Goal: Information Seeking & Learning: Learn about a topic

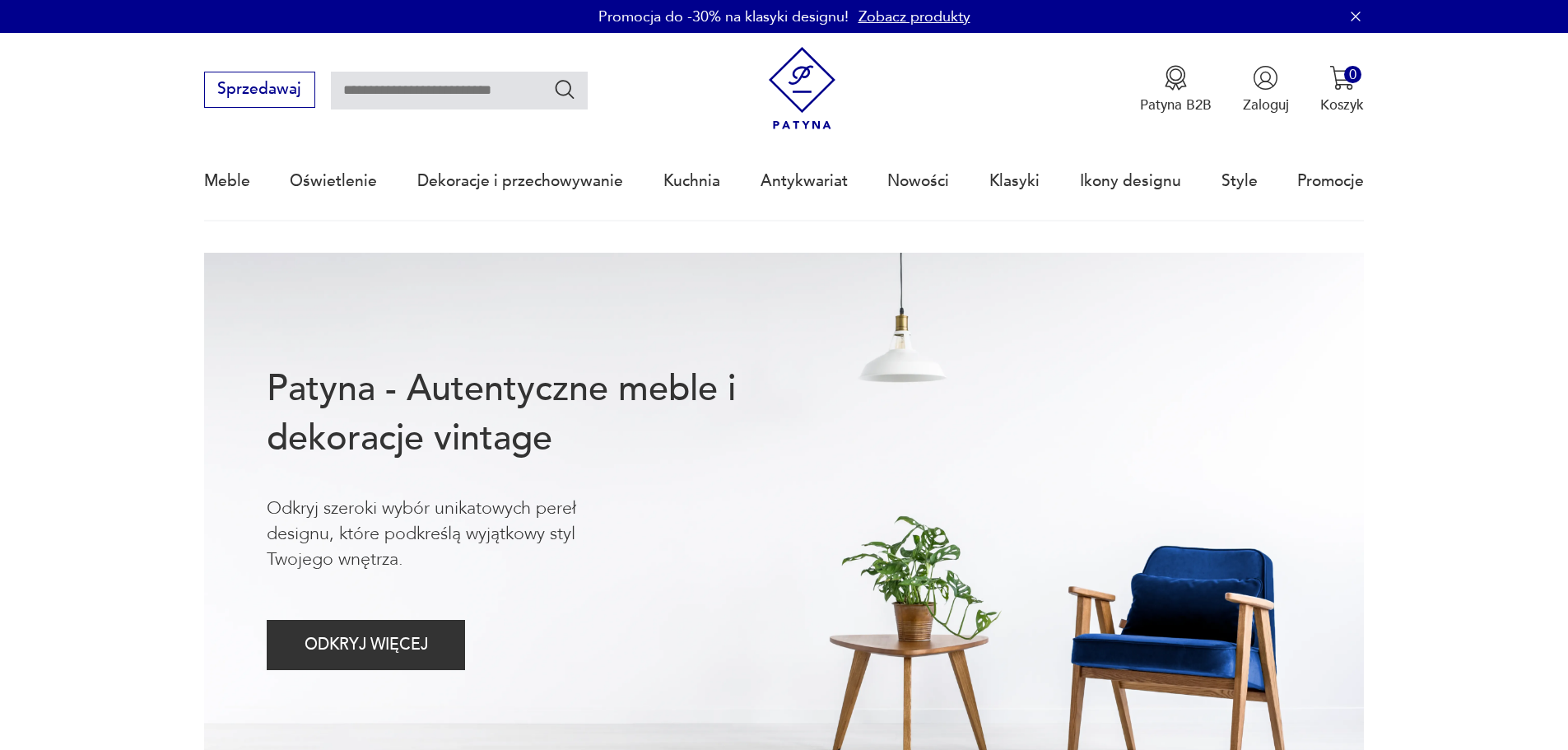
click at [928, 12] on link "Zobacz produkty" at bounding box center [915, 17] width 112 height 21
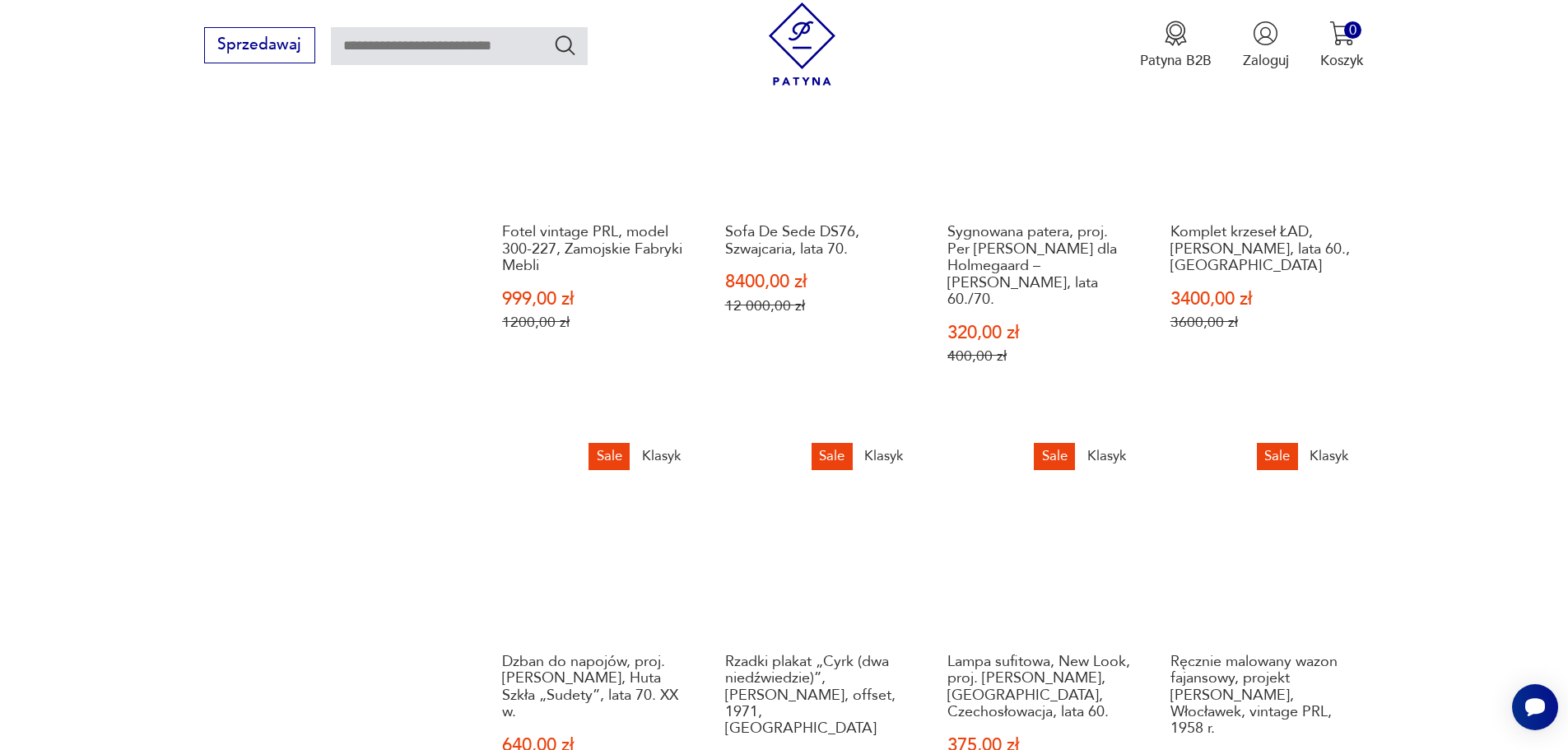
scroll to position [1605, 0]
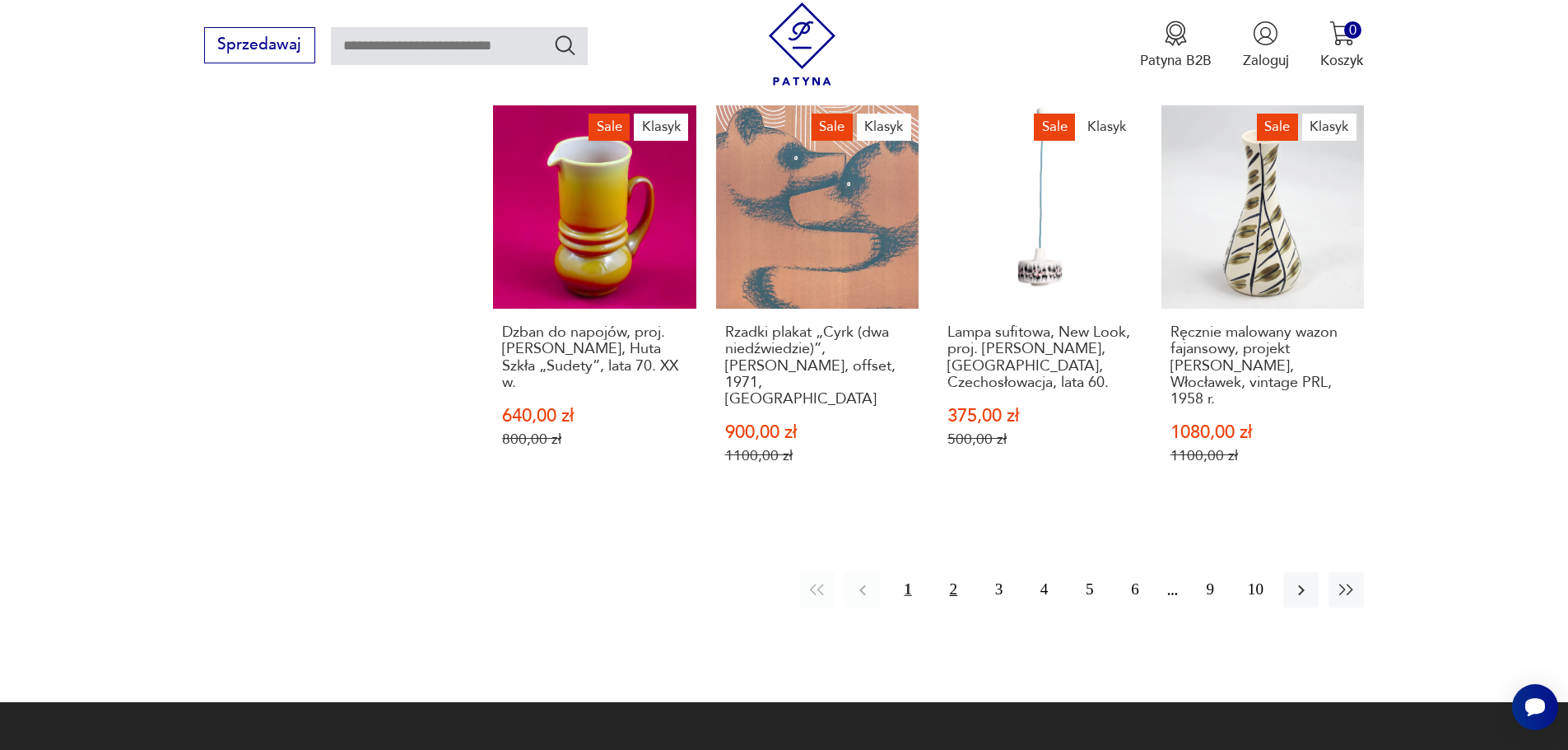
click at [947, 572] on button "2" at bounding box center [953, 590] width 36 height 36
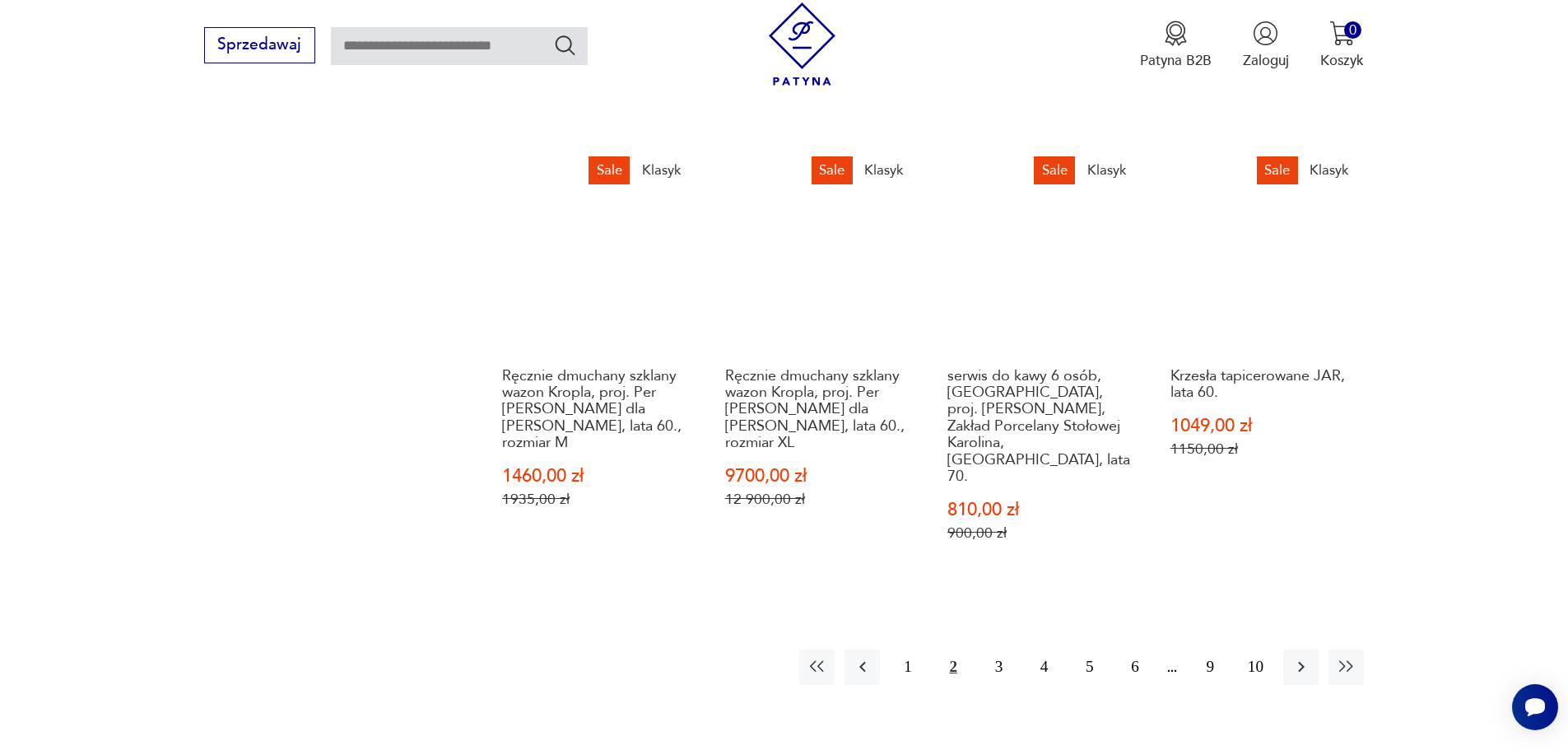
scroll to position [1827, 0]
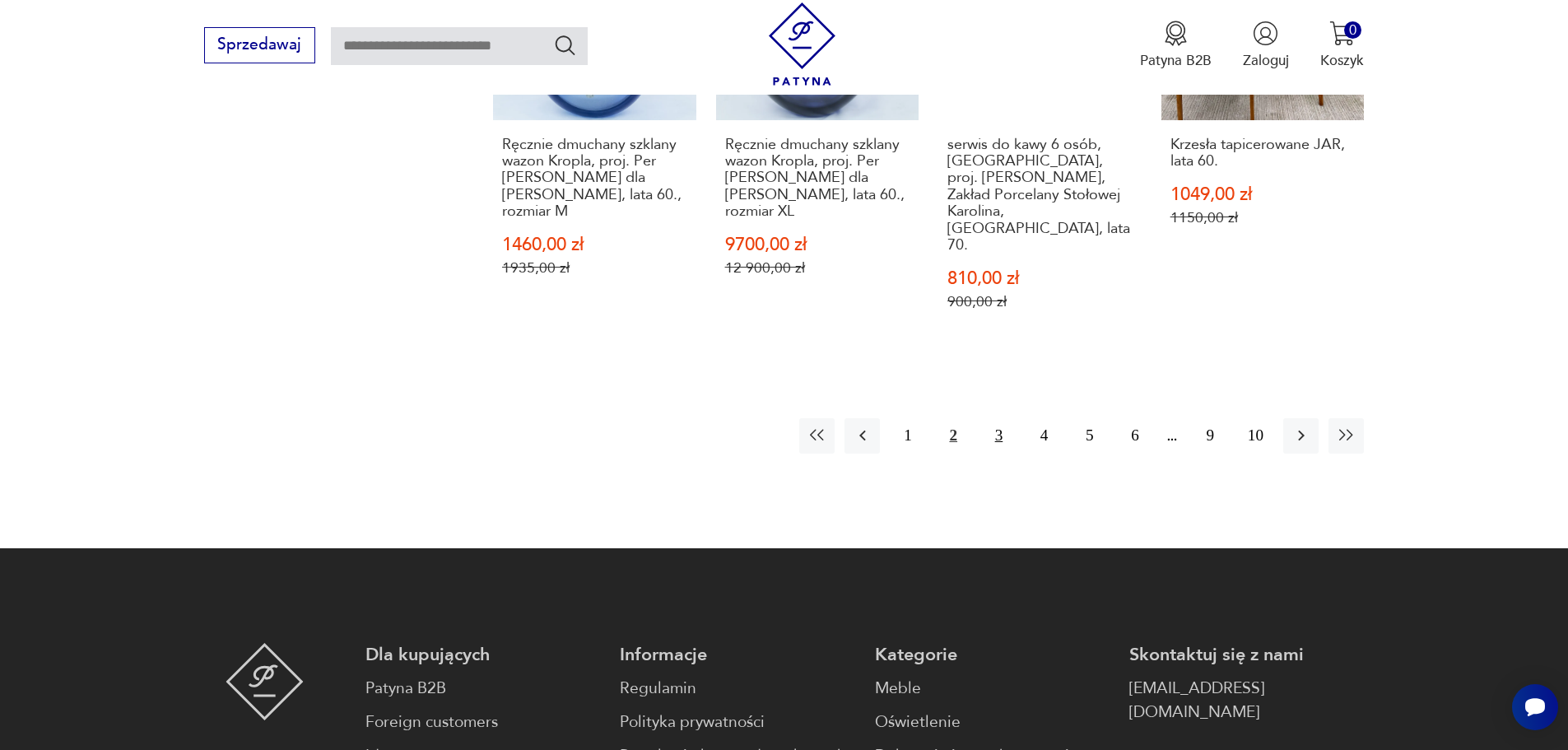
click at [1001, 418] on button "3" at bounding box center [998, 436] width 36 height 36
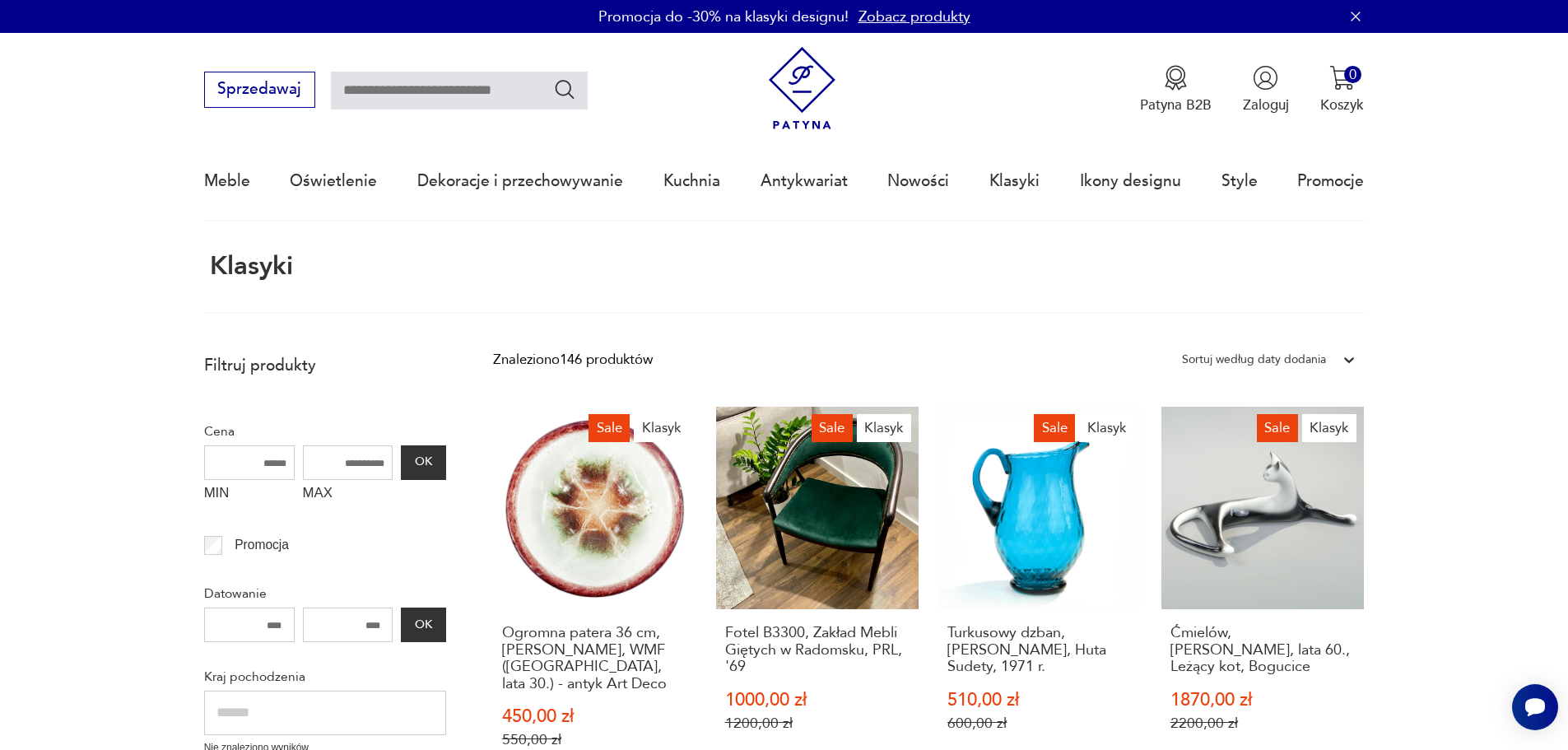
drag, startPoint x: 1428, startPoint y: 415, endPoint x: 1467, endPoint y: 261, distance: 158.9
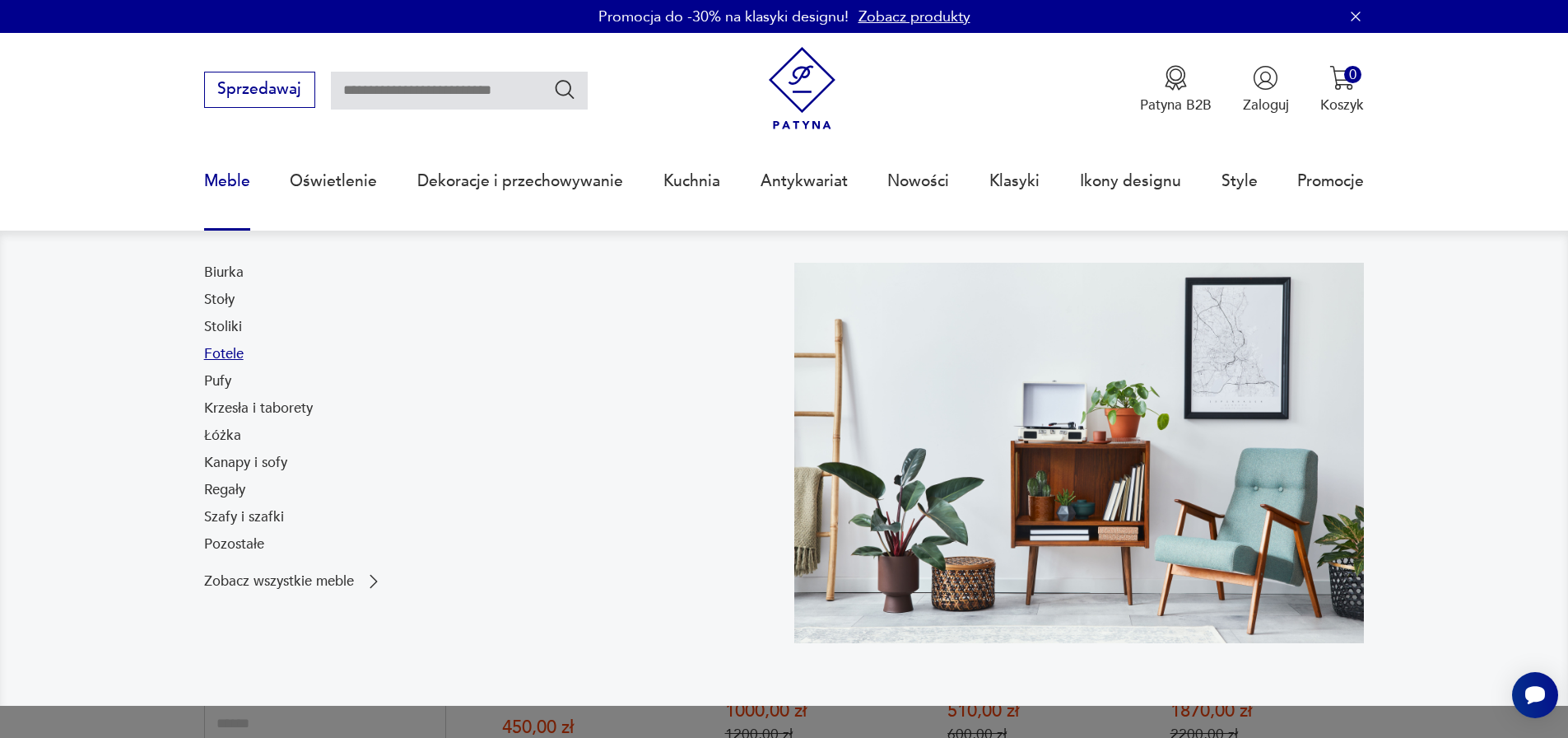
click at [224, 356] on link "Fotele" at bounding box center [223, 354] width 39 height 20
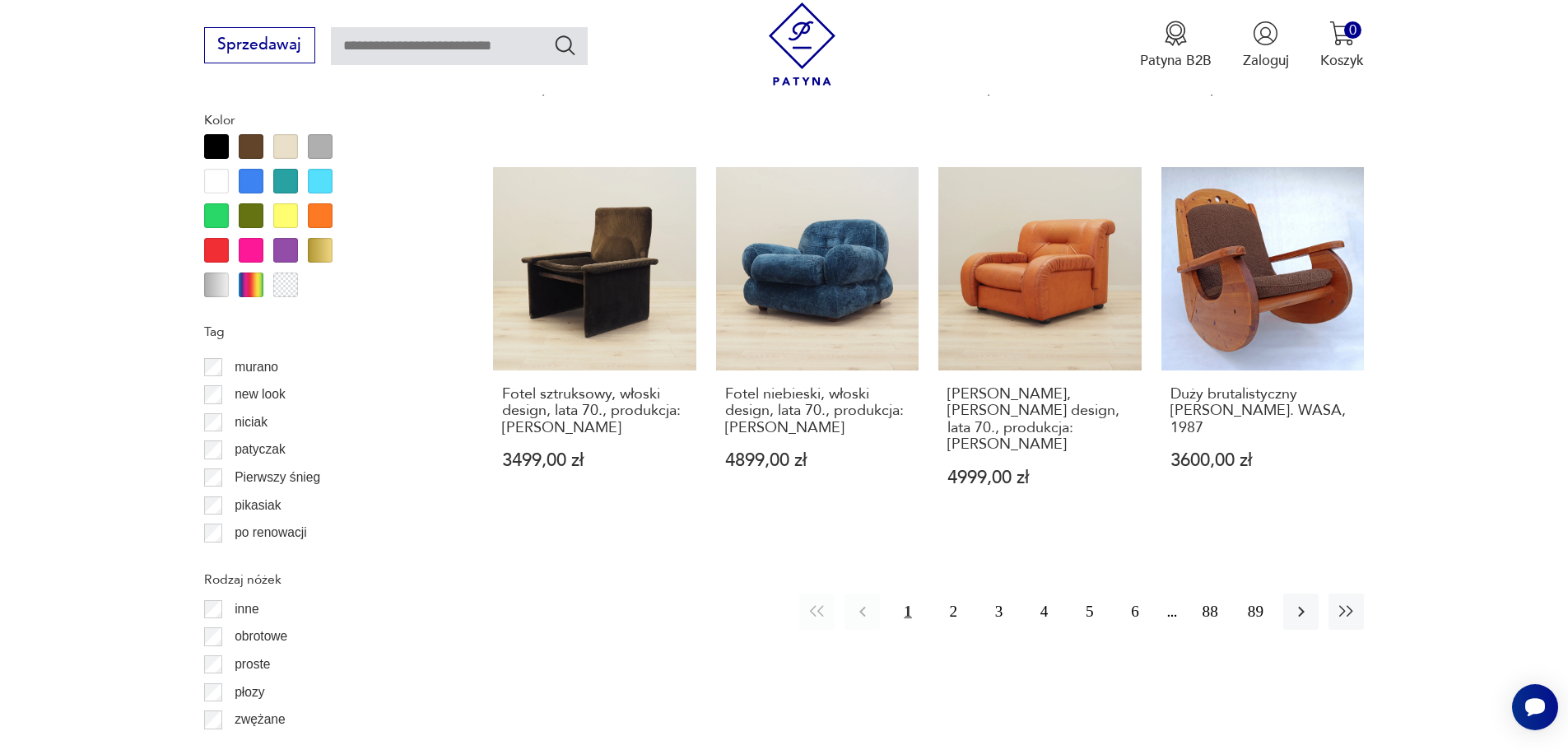
scroll to position [905, 0]
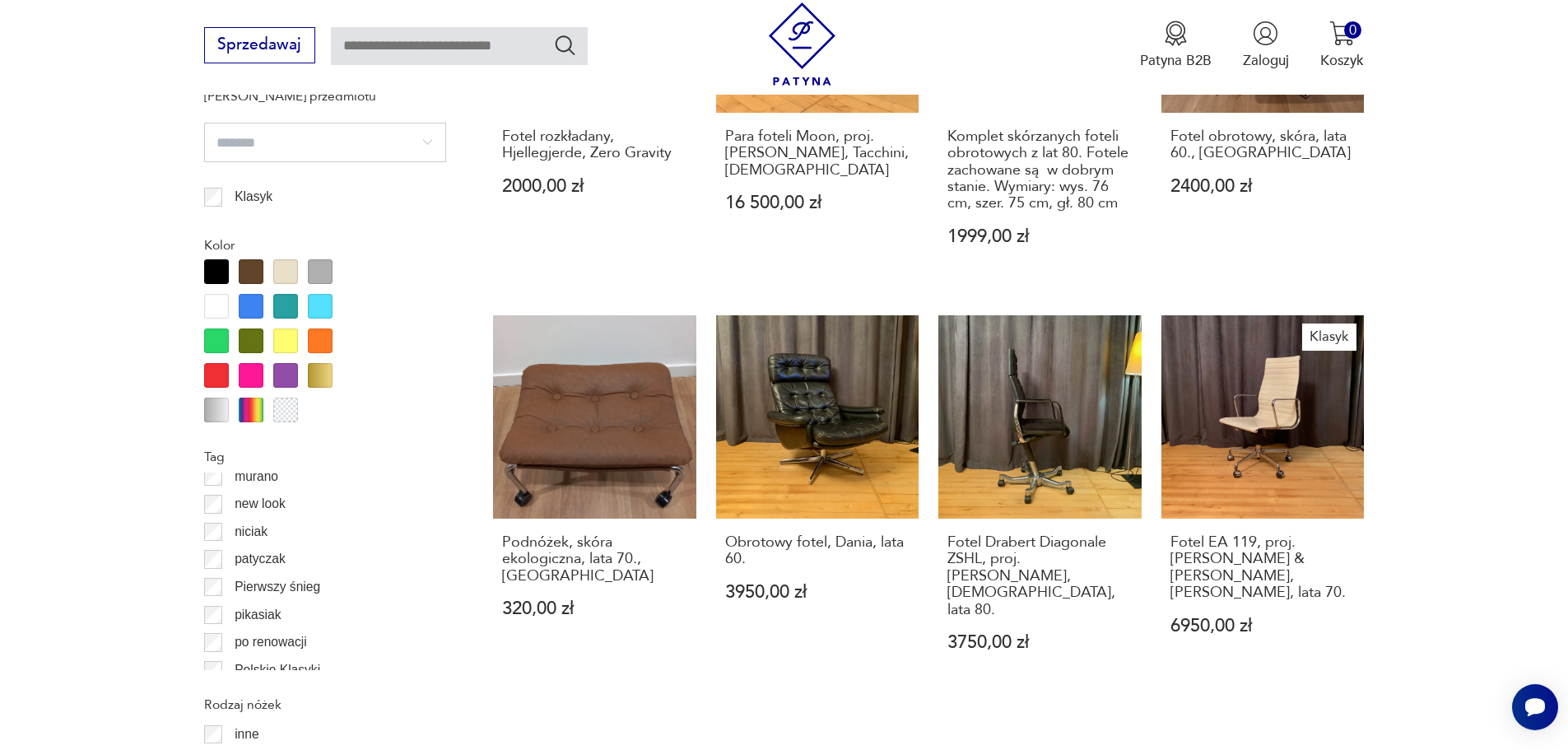
scroll to position [1783, 0]
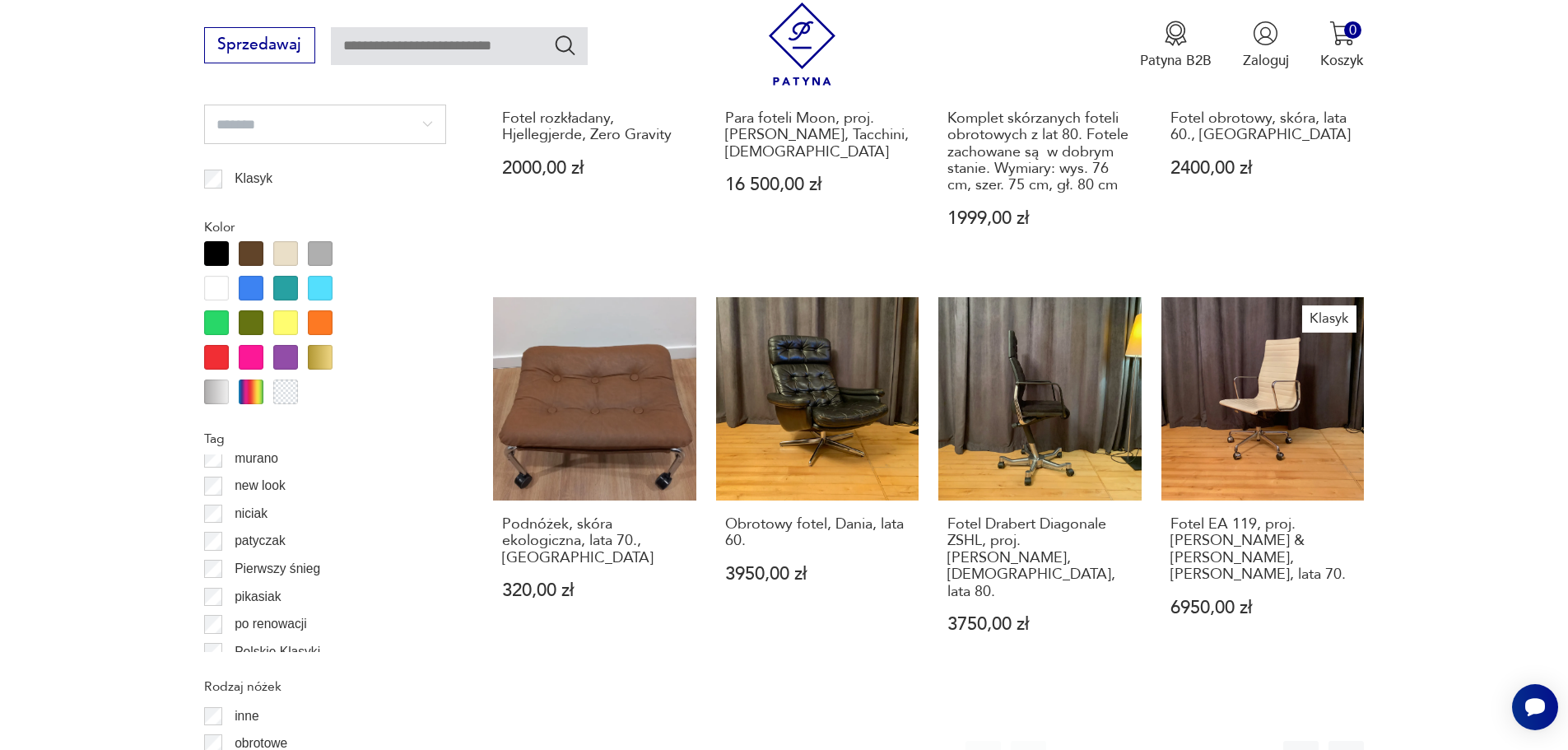
click at [1125, 740] on button "2" at bounding box center [1119, 758] width 36 height 36
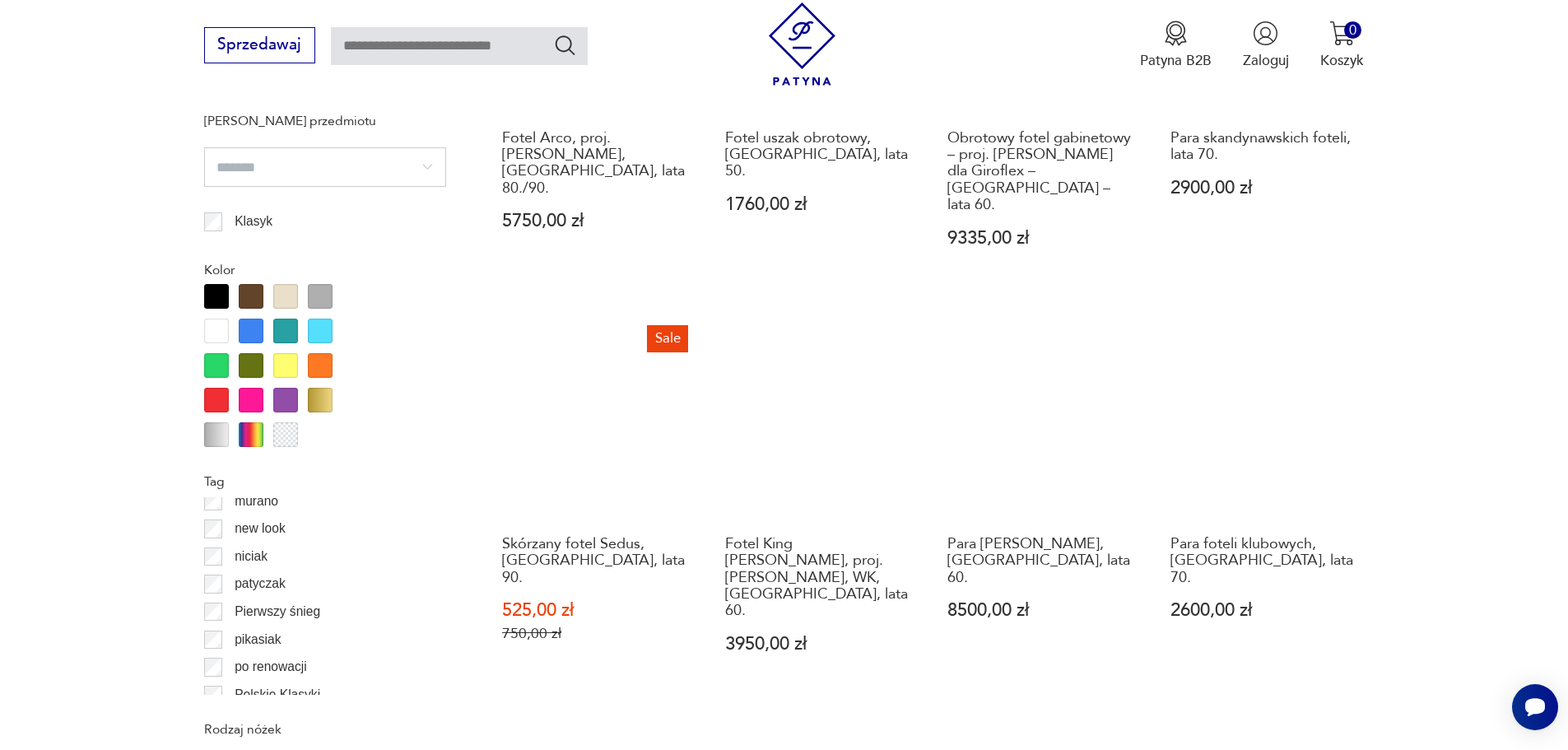
scroll to position [2030, 0]
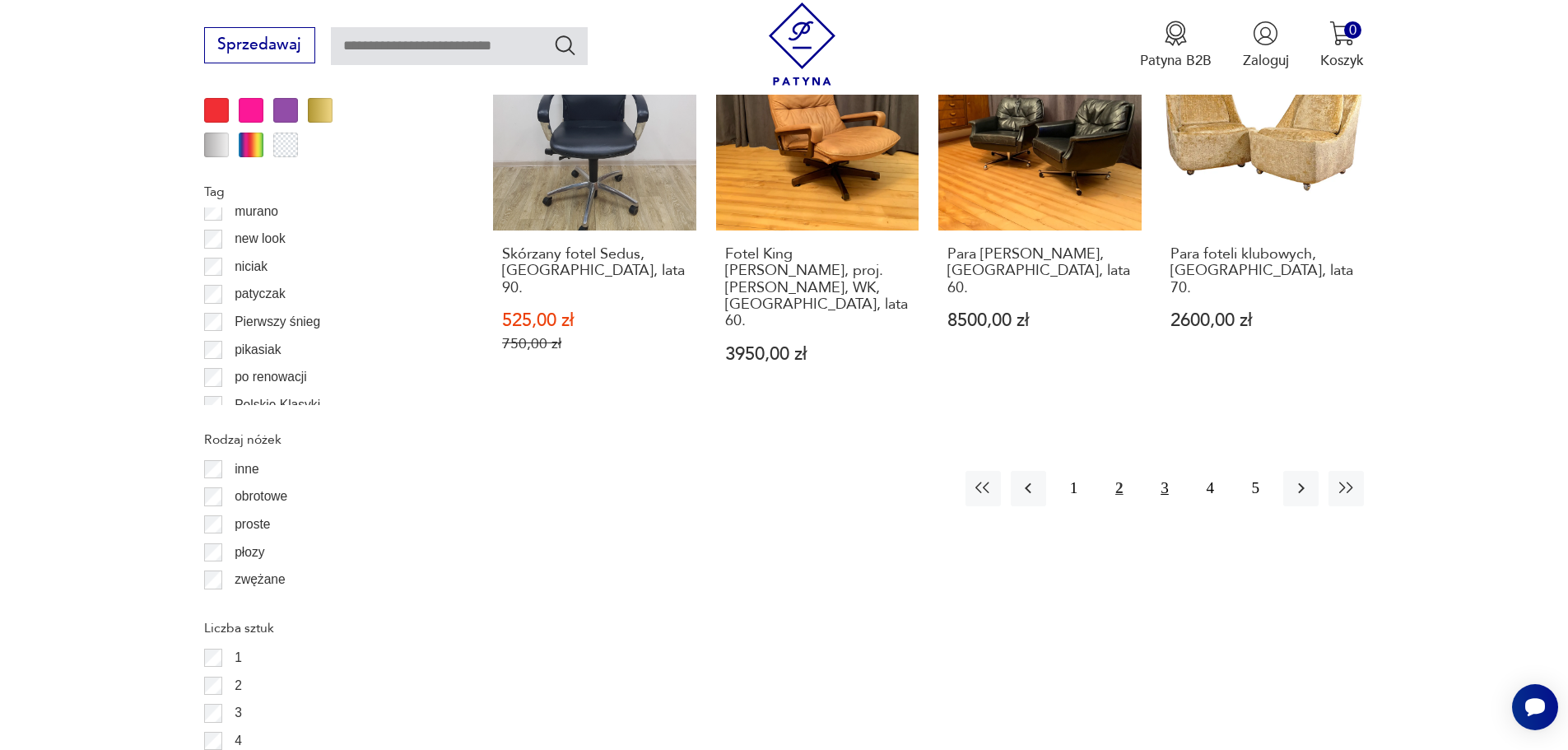
click at [1169, 470] on button "3" at bounding box center [1164, 488] width 36 height 36
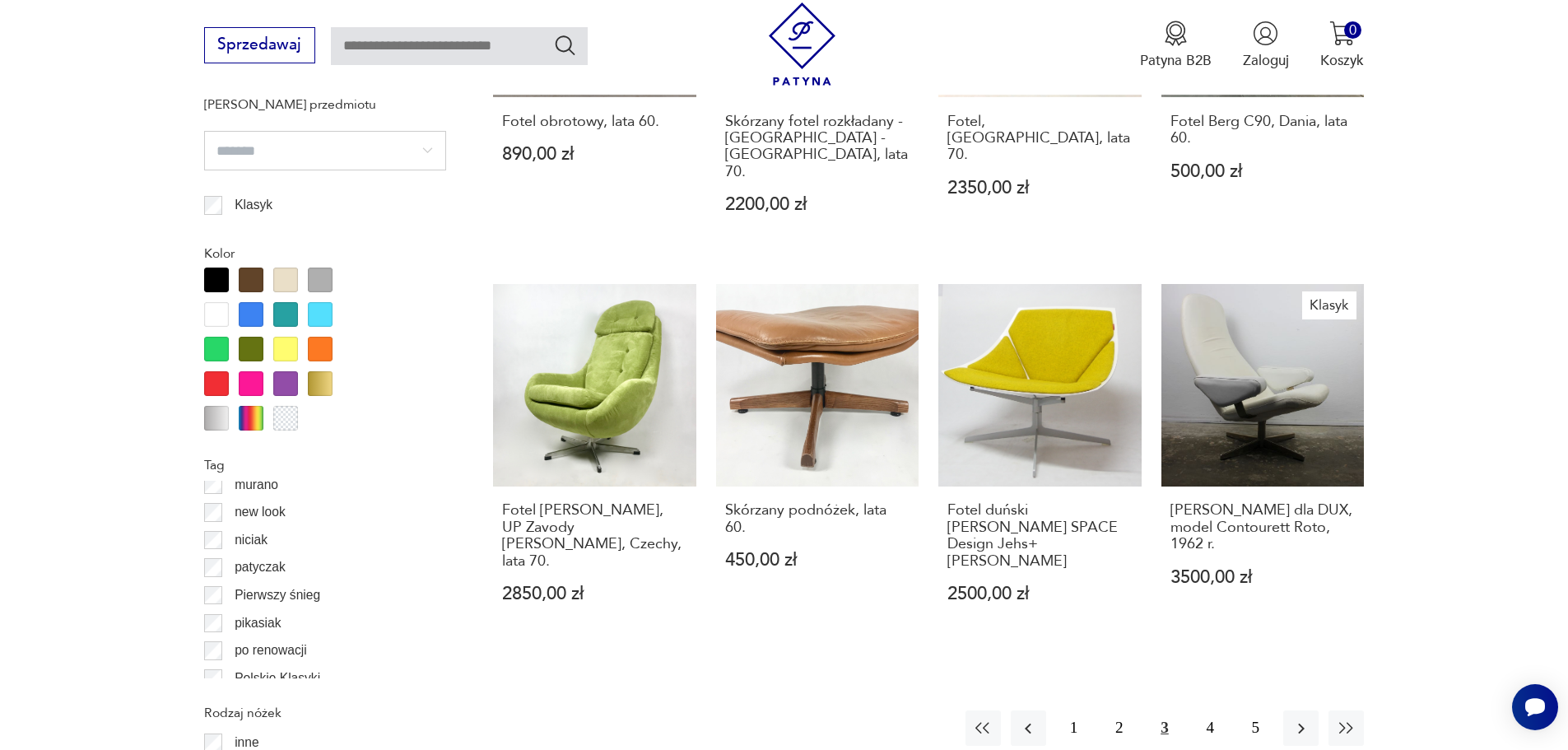
scroll to position [1783, 0]
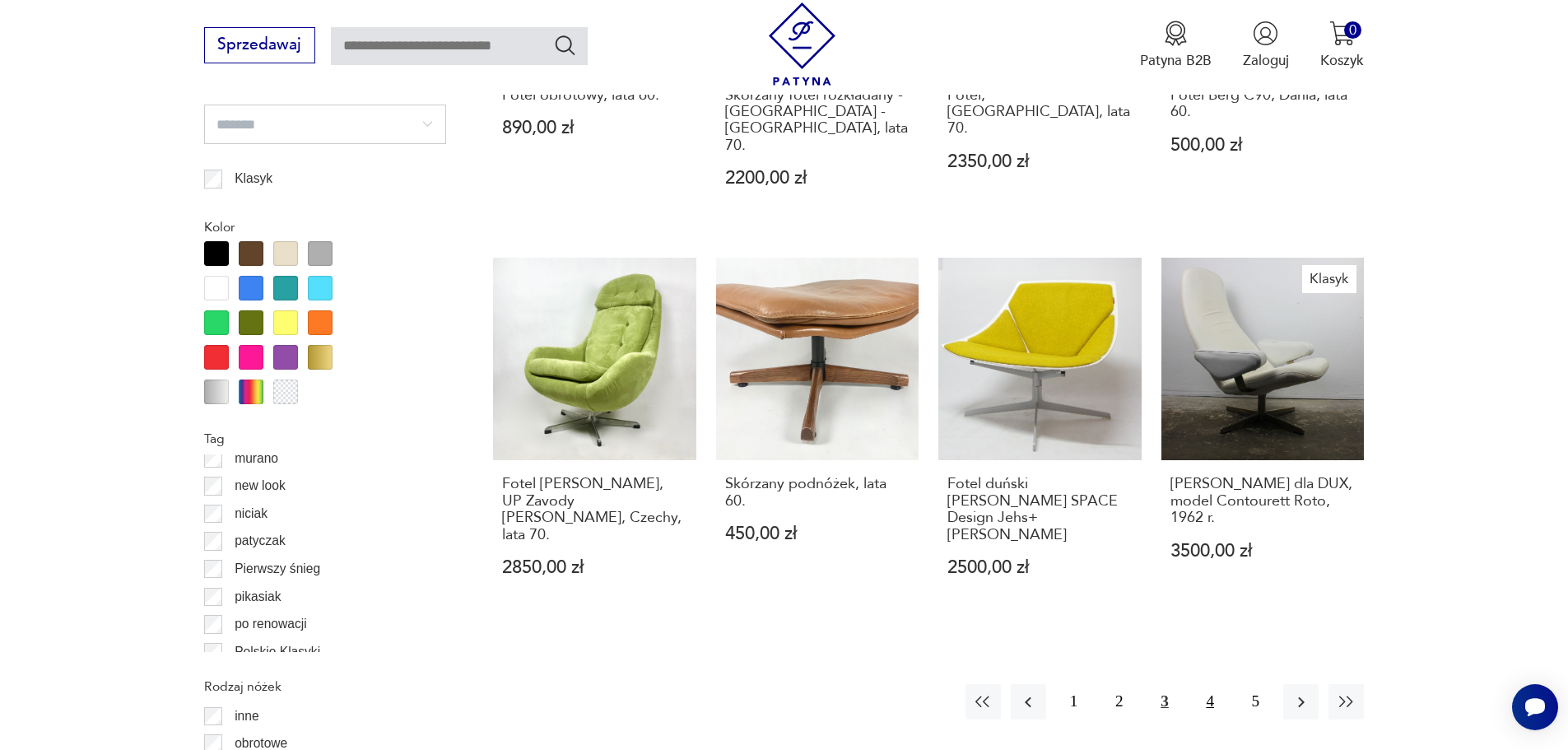
click at [1205, 684] on button "4" at bounding box center [1210, 701] width 36 height 36
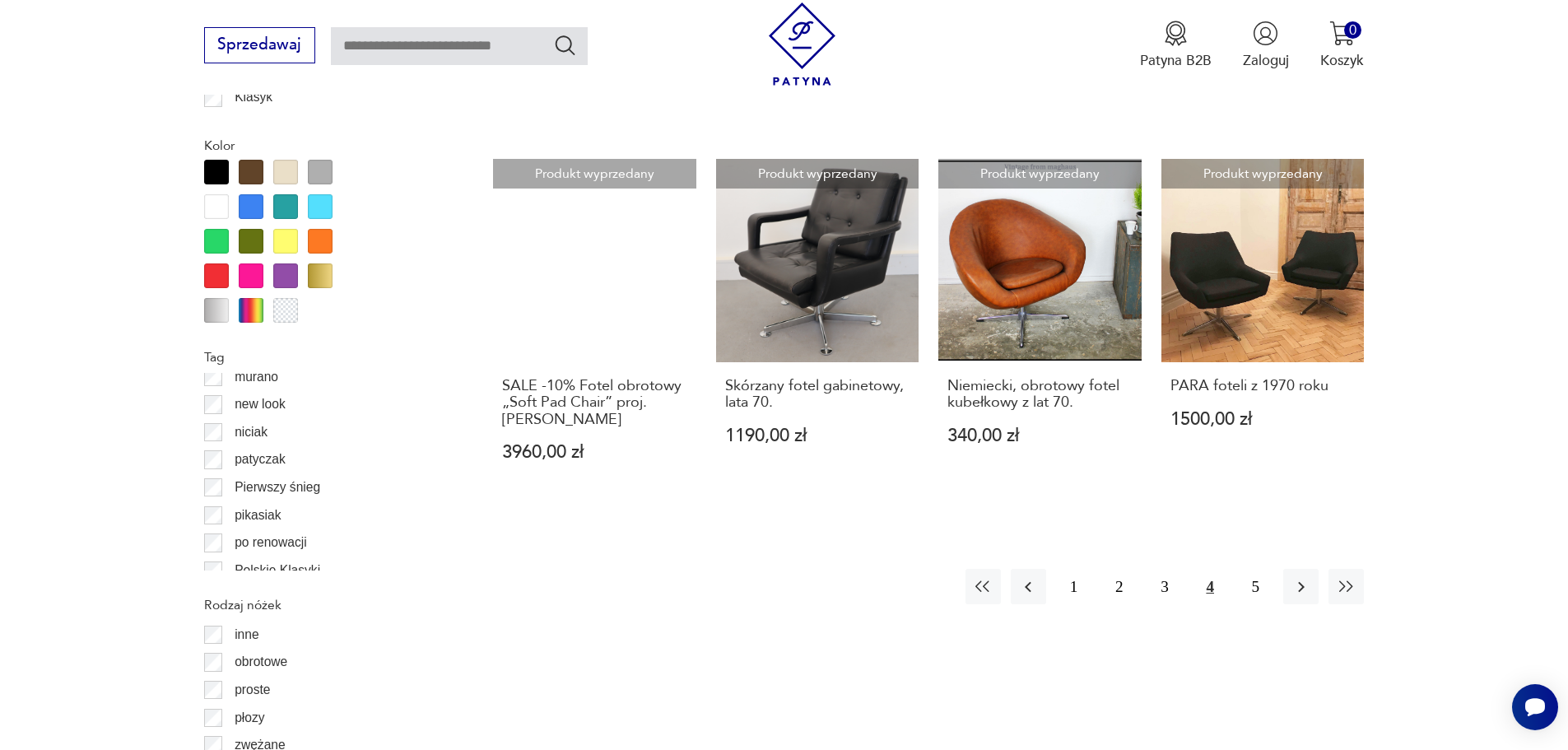
scroll to position [1865, 0]
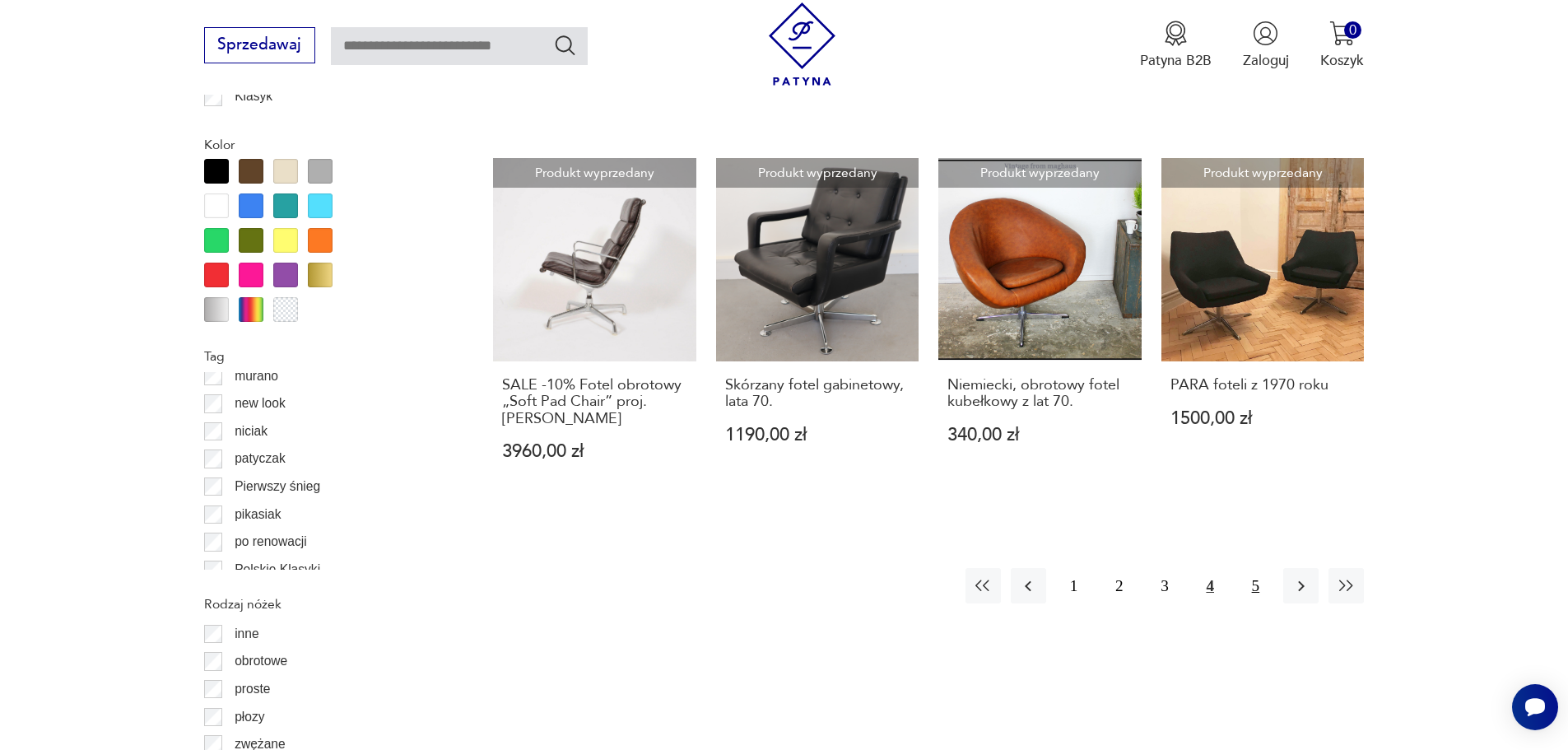
click at [1249, 568] on button "5" at bounding box center [1255, 585] width 36 height 36
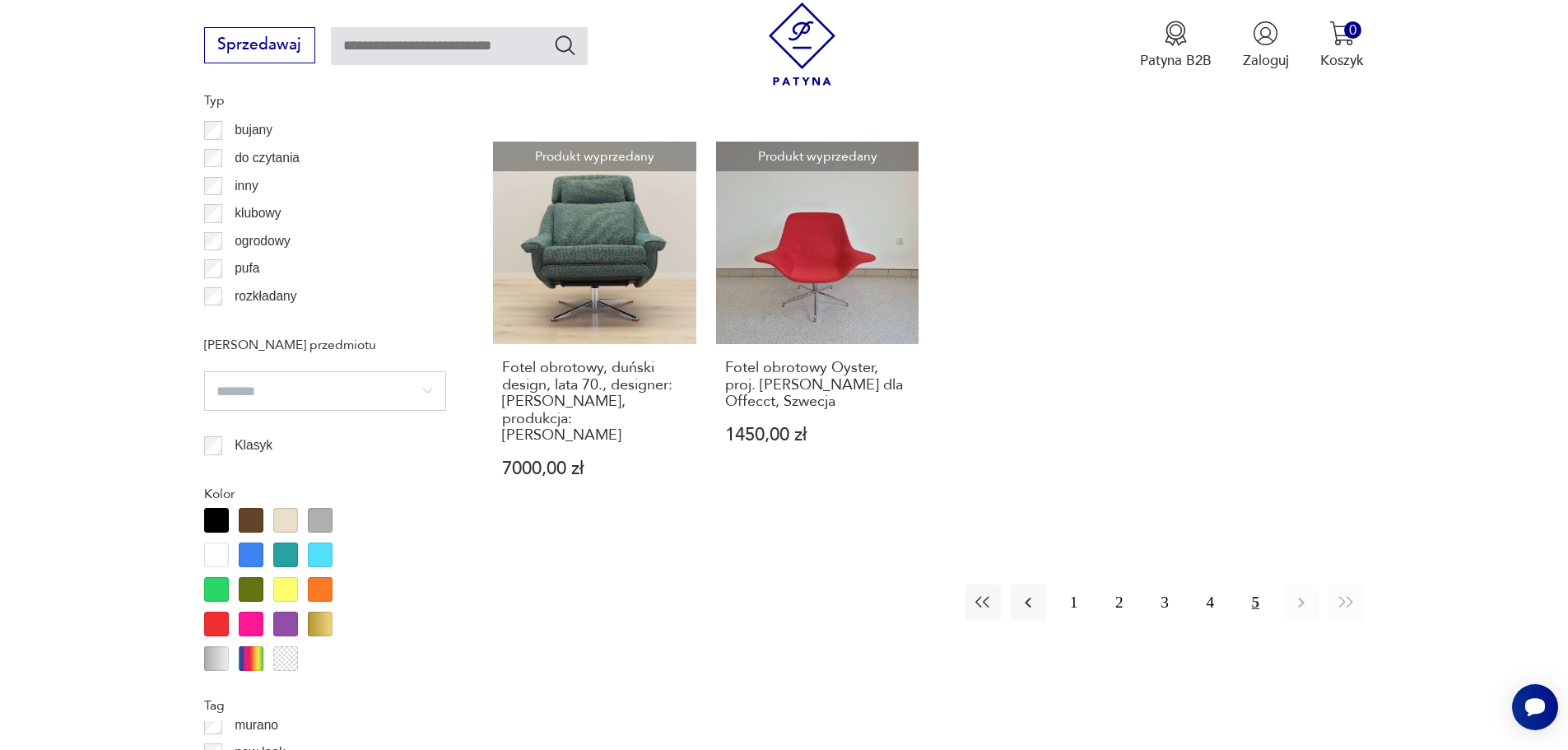
scroll to position [1536, 0]
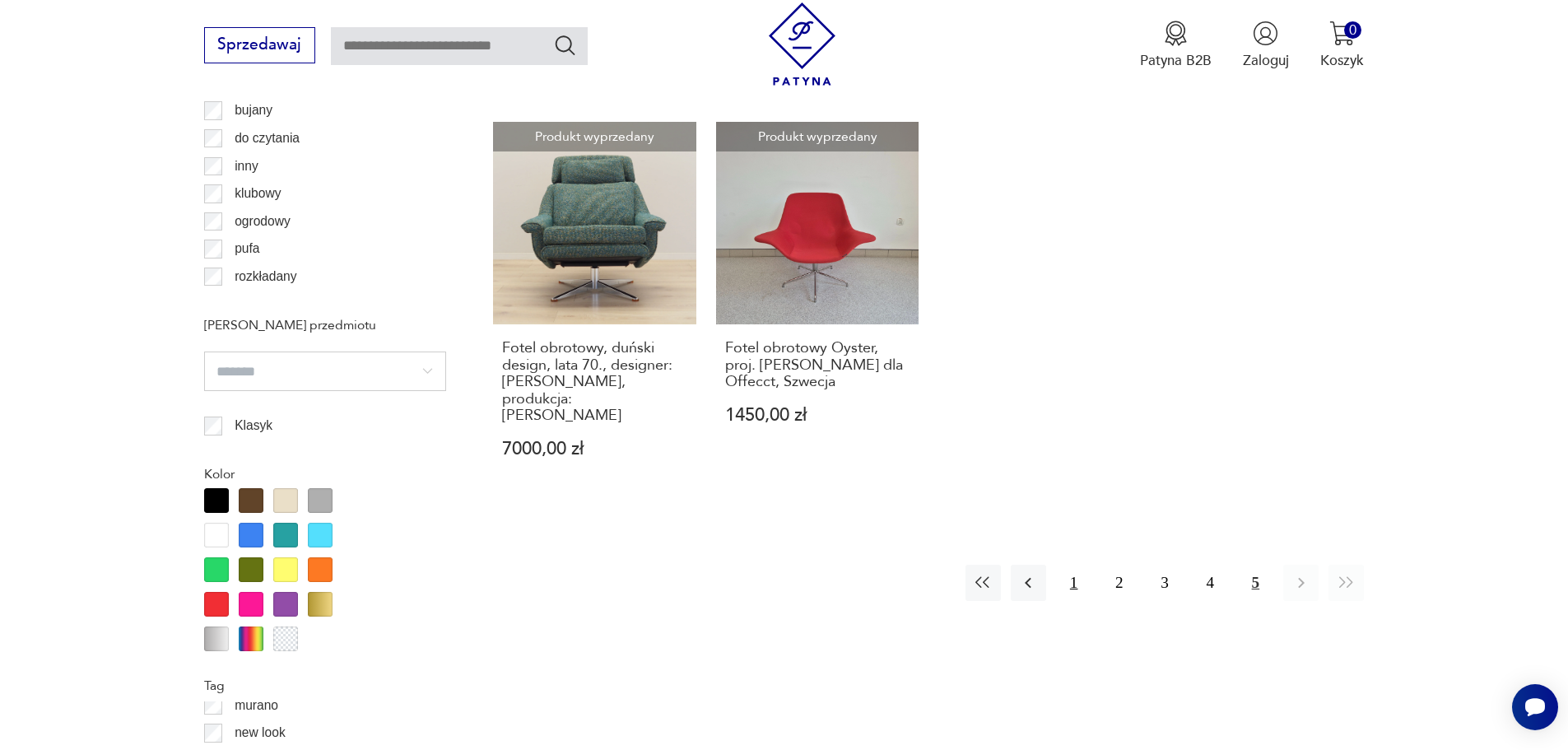
click at [1081, 564] on button "1" at bounding box center [1073, 582] width 36 height 36
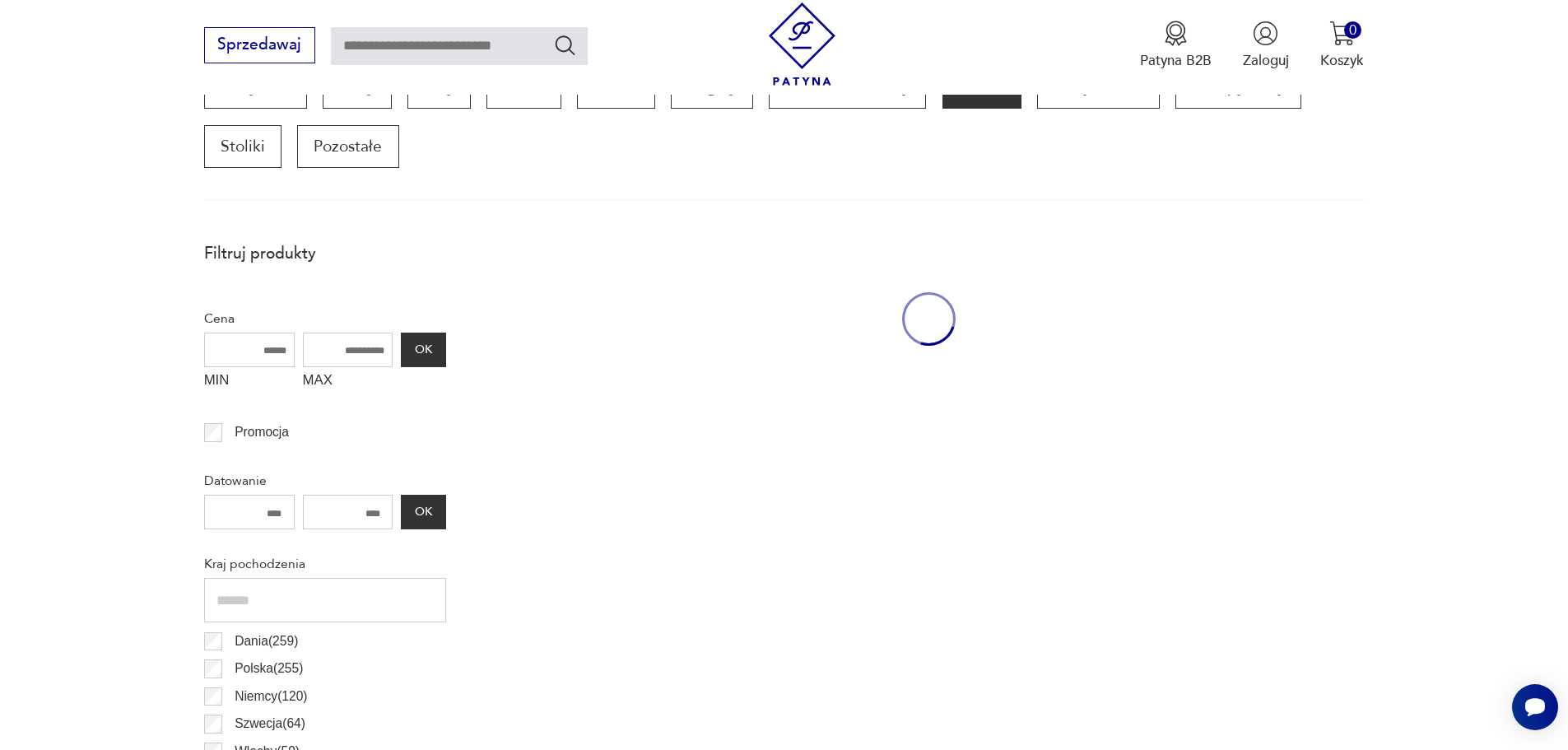
scroll to position [548, 0]
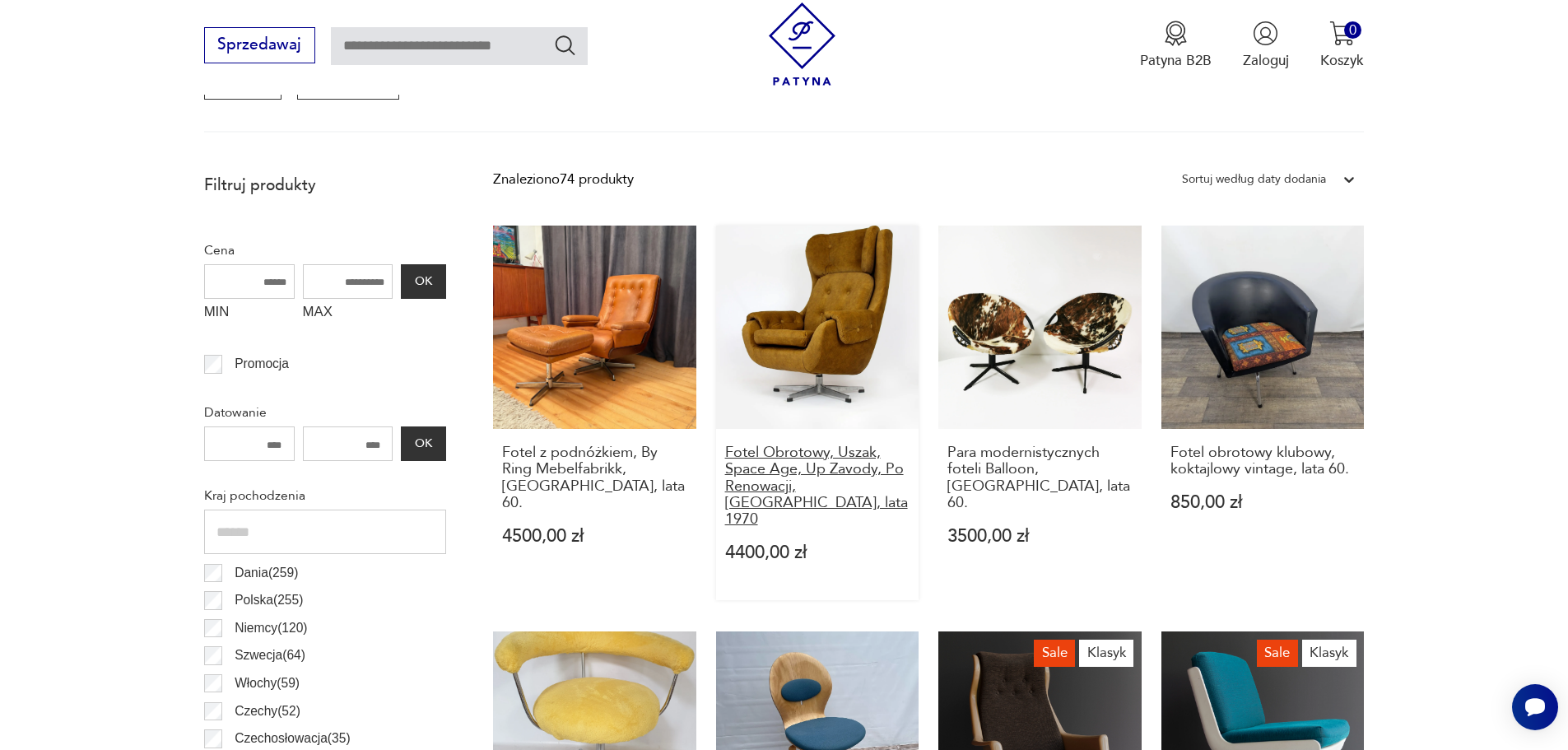
click at [843, 457] on h3 "Fotel Obrotowy, Uszak, Space Age, Up Zavody, Po Renowacji, [GEOGRAPHIC_DATA], l…" at bounding box center [817, 486] width 186 height 84
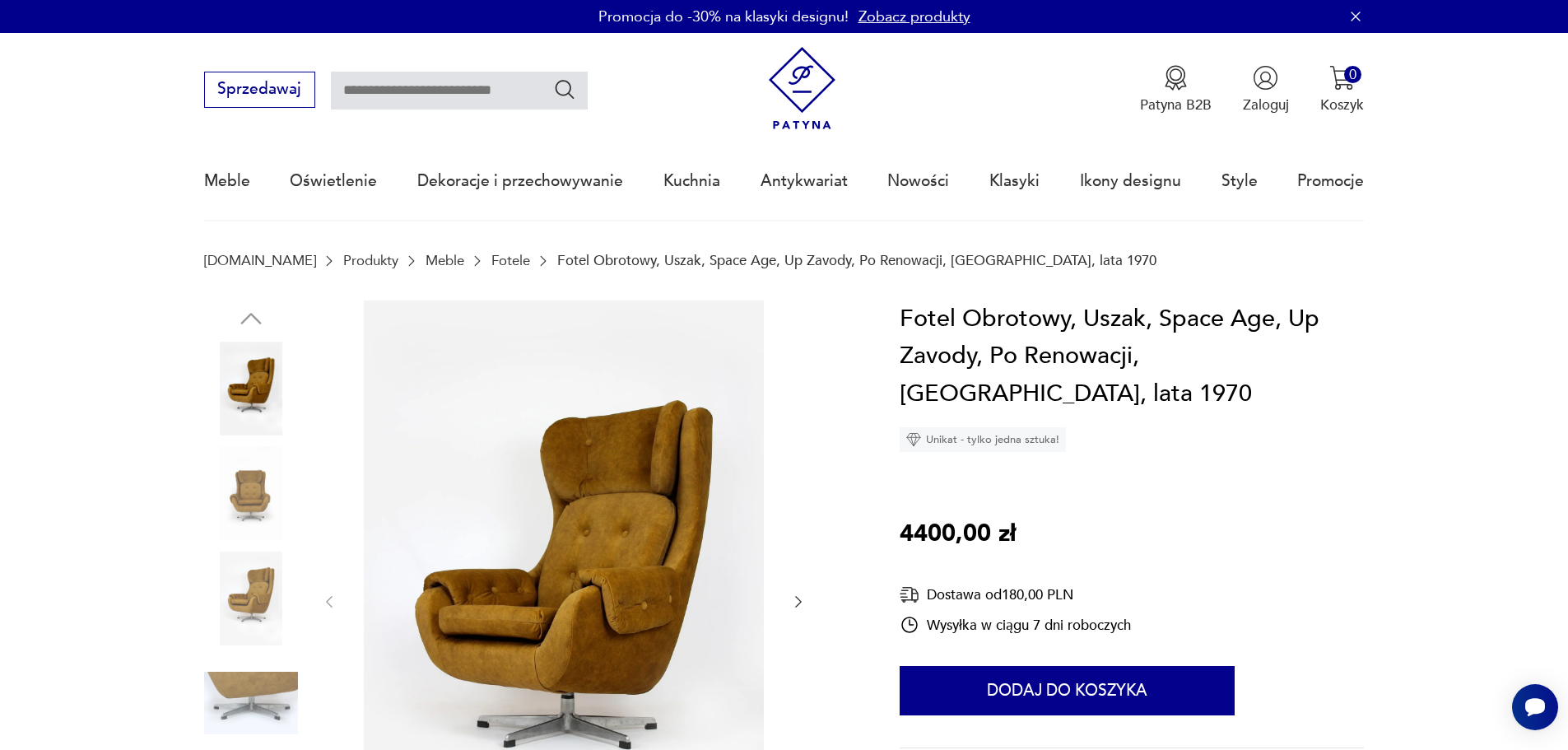
click at [261, 489] on img at bounding box center [251, 493] width 94 height 94
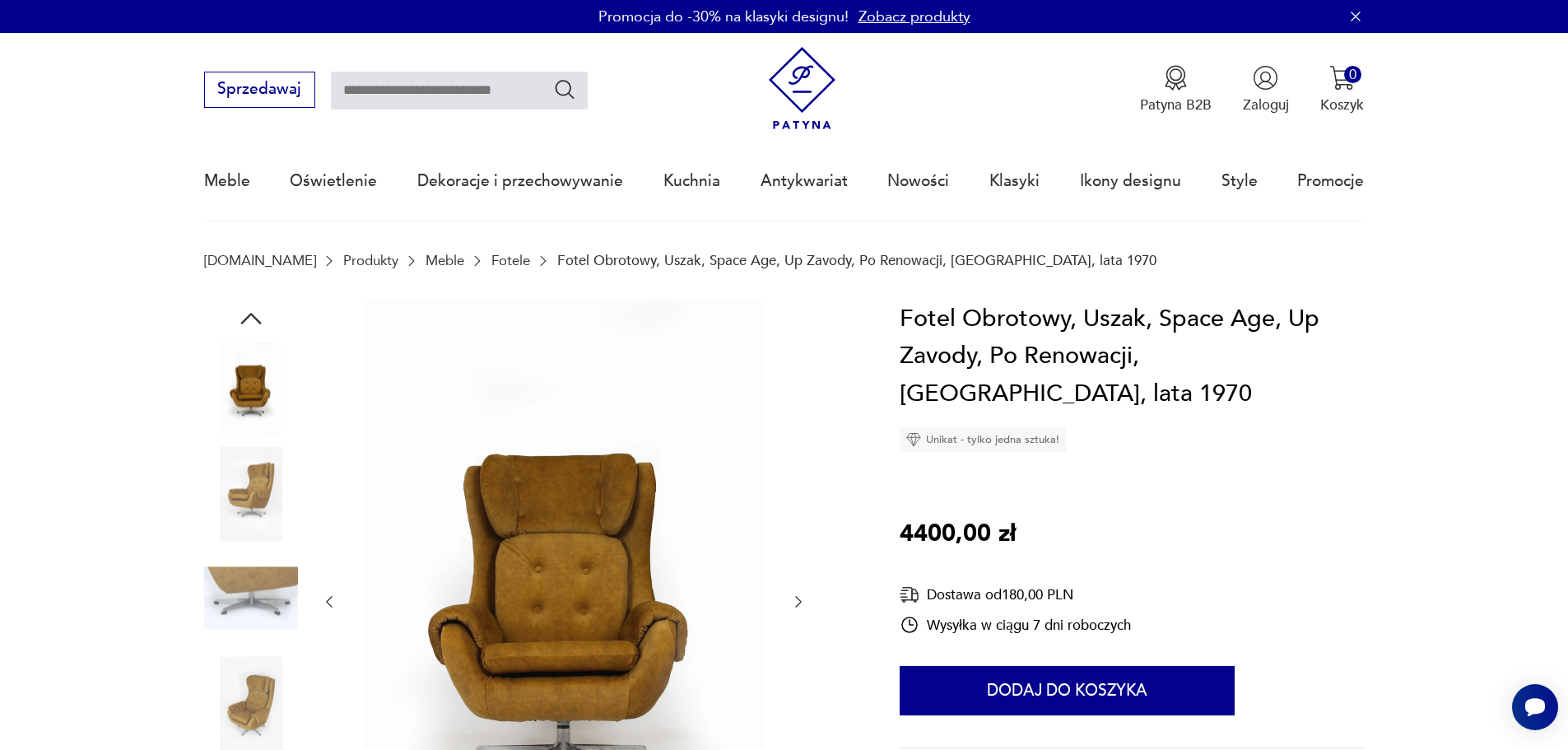
click at [261, 584] on img at bounding box center [251, 598] width 94 height 94
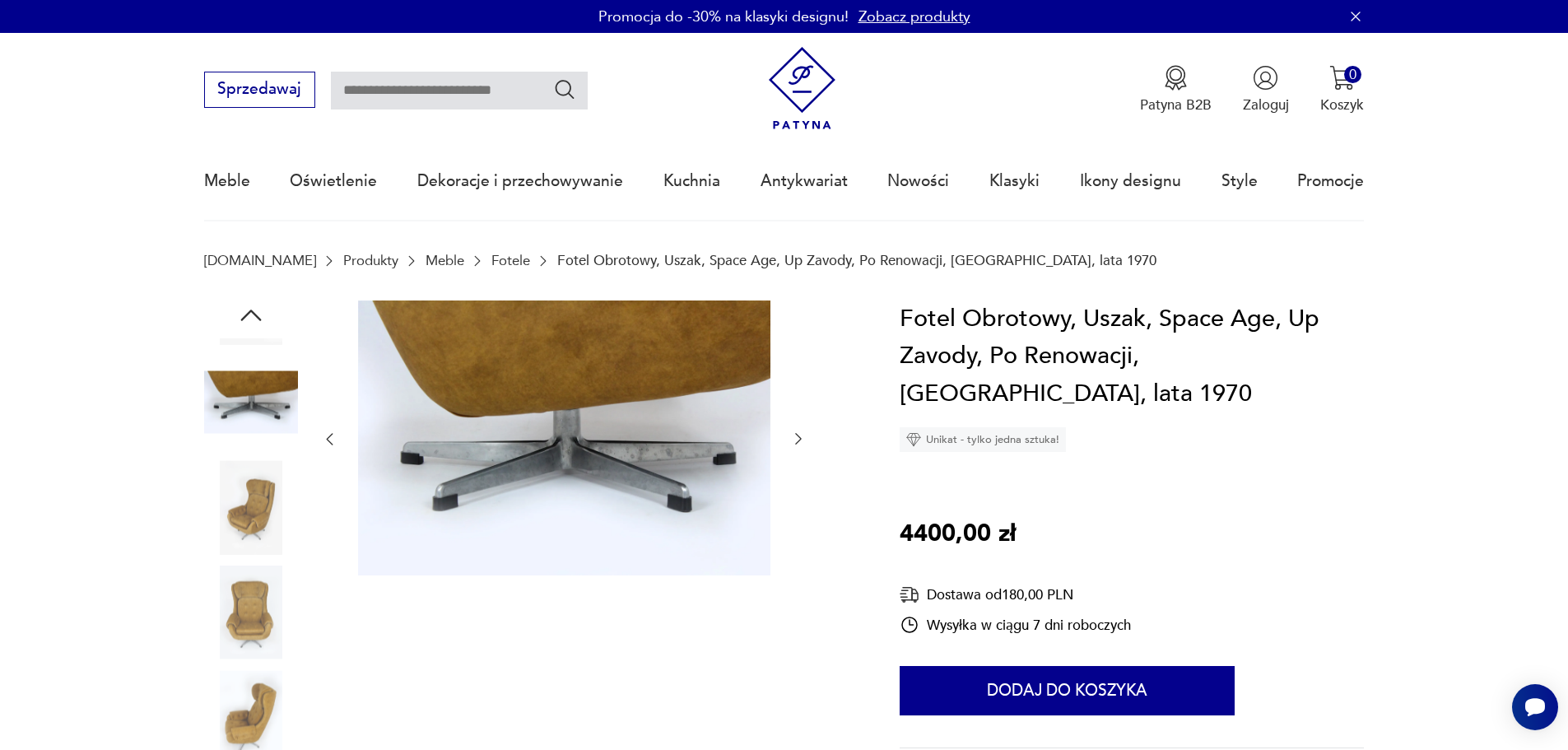
click at [243, 681] on img at bounding box center [251, 717] width 94 height 94
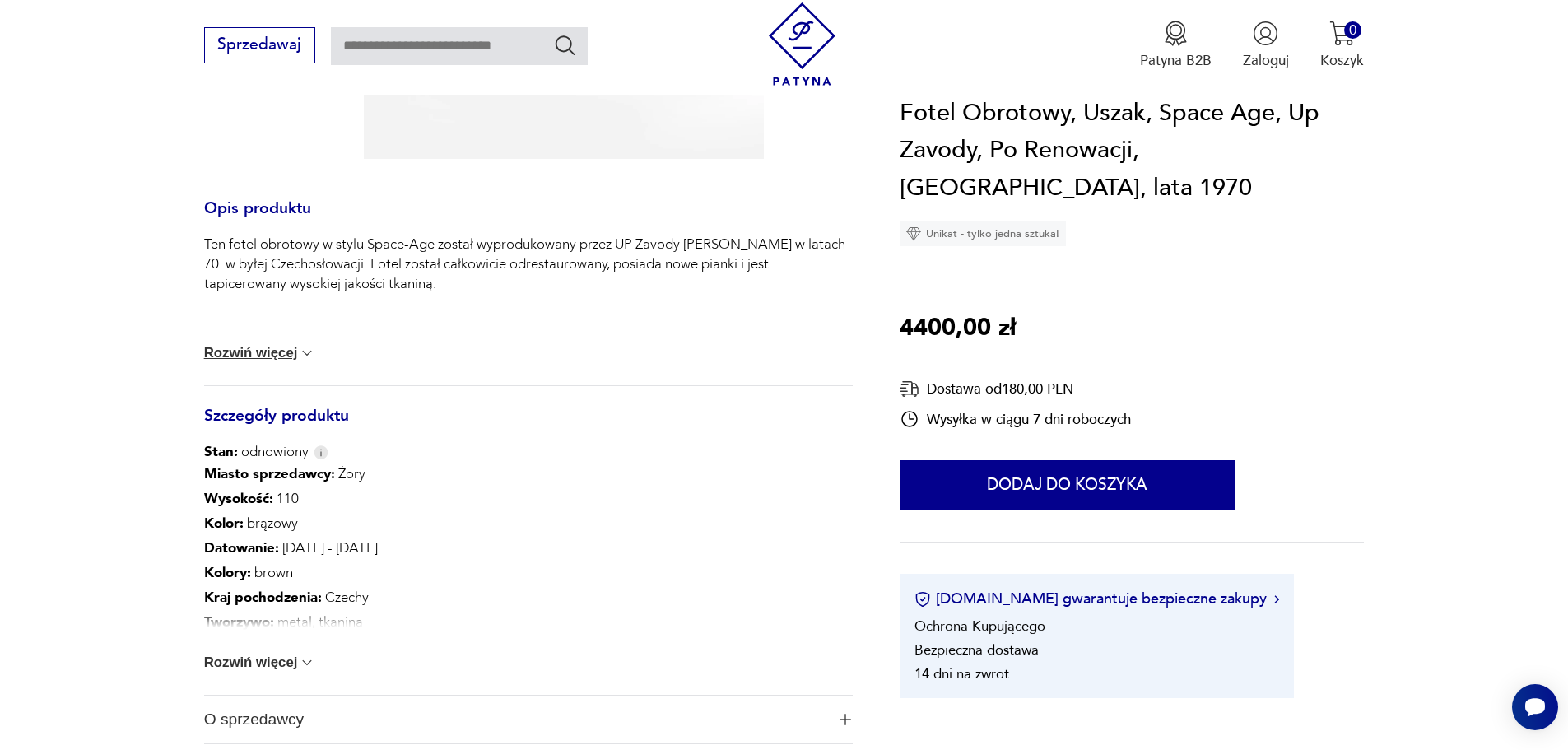
scroll to position [823, 0]
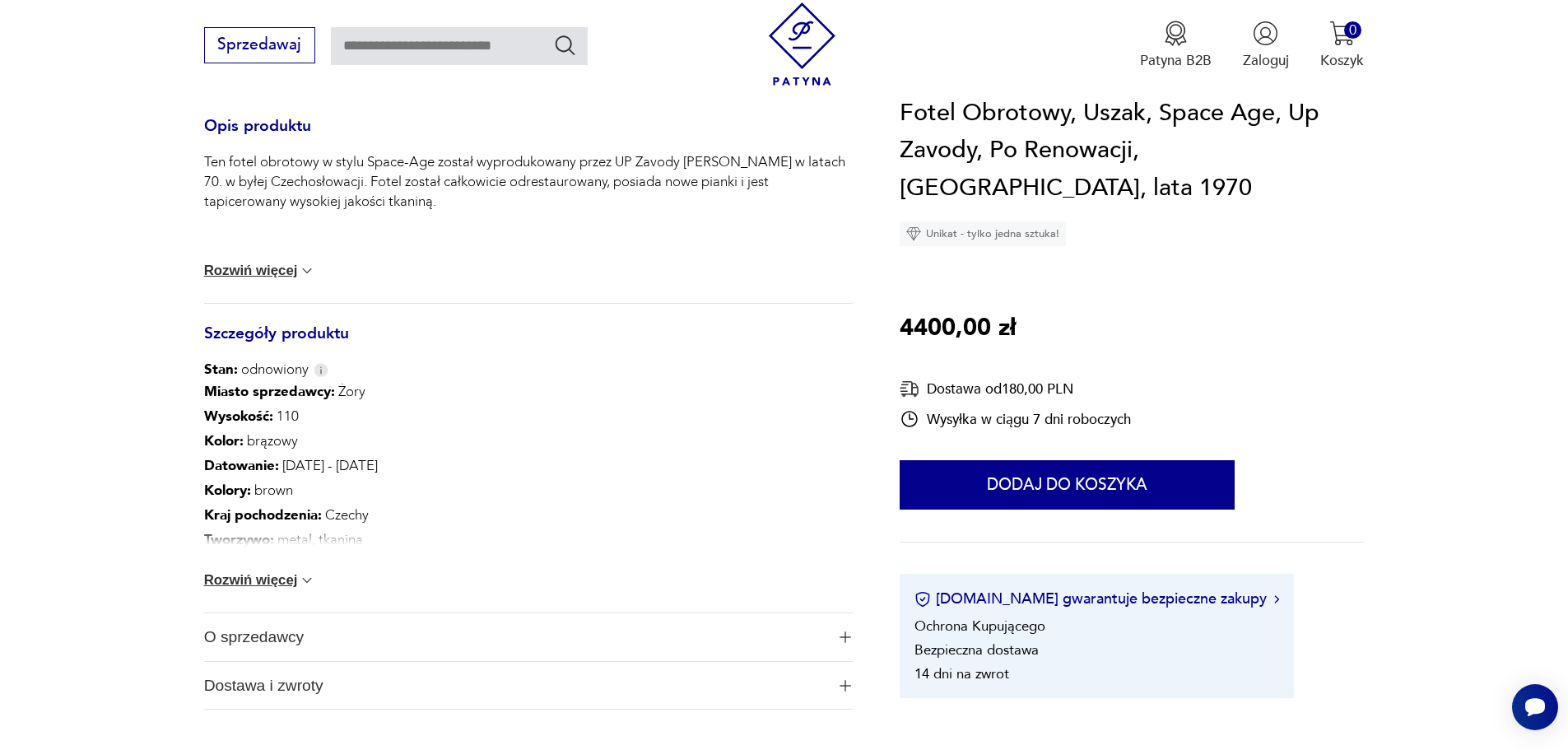
click at [294, 577] on button "Rozwiń więcej" at bounding box center [260, 580] width 112 height 17
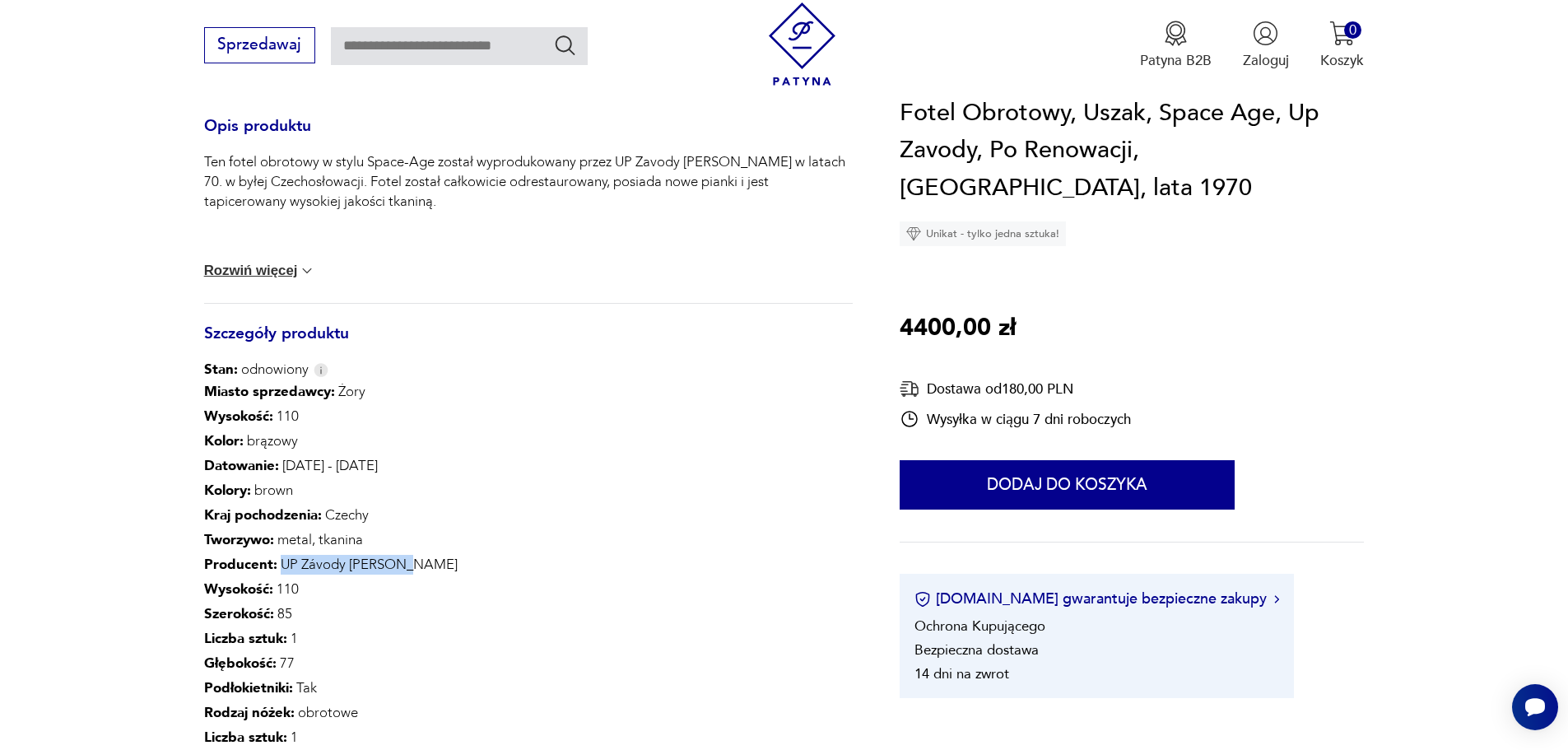
drag, startPoint x: 401, startPoint y: 562, endPoint x: 276, endPoint y: 564, distance: 125.0
click at [276, 564] on div "Miasto sprzedawcy : Żory Wysokość : 110 Kolor: brązowy Datowanie : [DATE] - [DA…" at bounding box center [528, 595] width 649 height 430
